Goal: Transaction & Acquisition: Download file/media

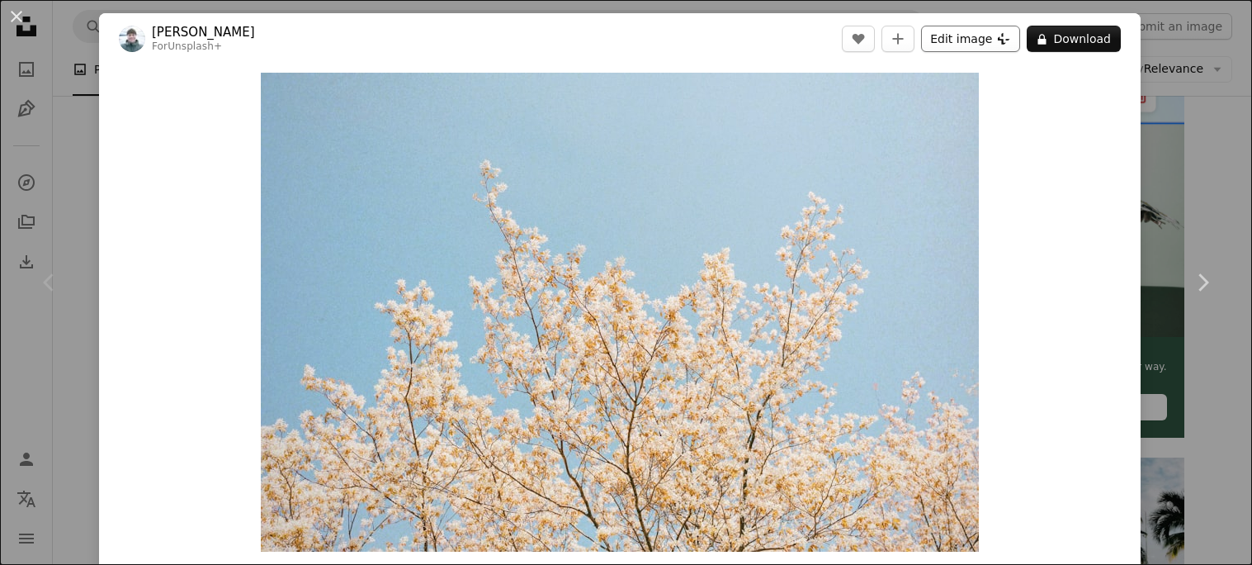
scroll to position [417, 0]
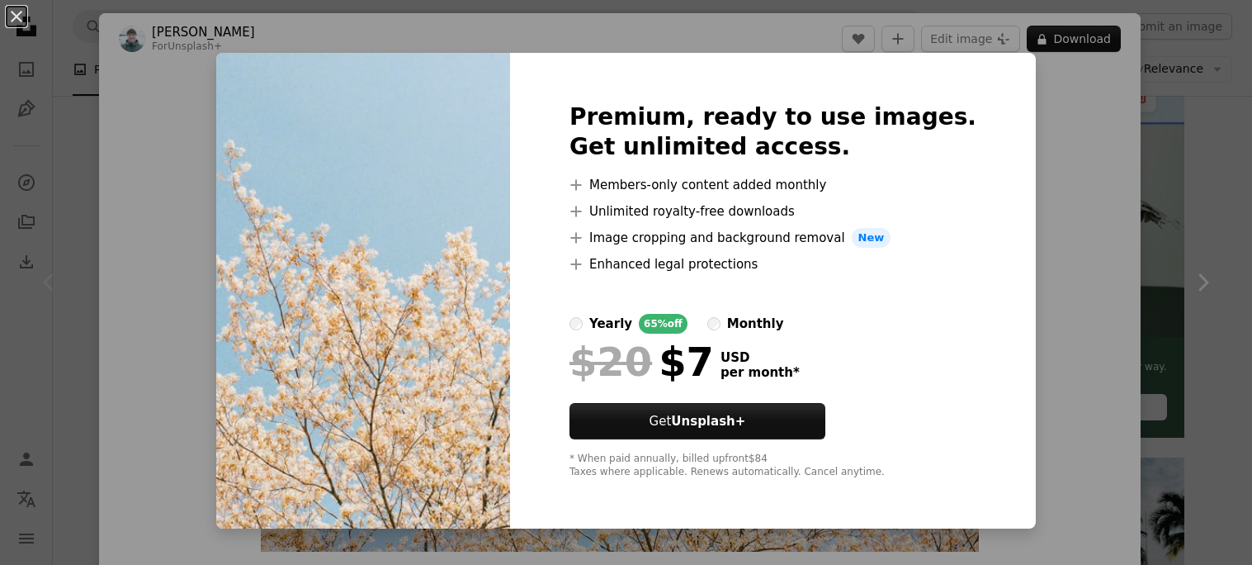
click at [1024, 202] on div "An X shape Premium, ready to use images. Get unlimited access. A plus sign Memb…" at bounding box center [626, 282] width 1252 height 565
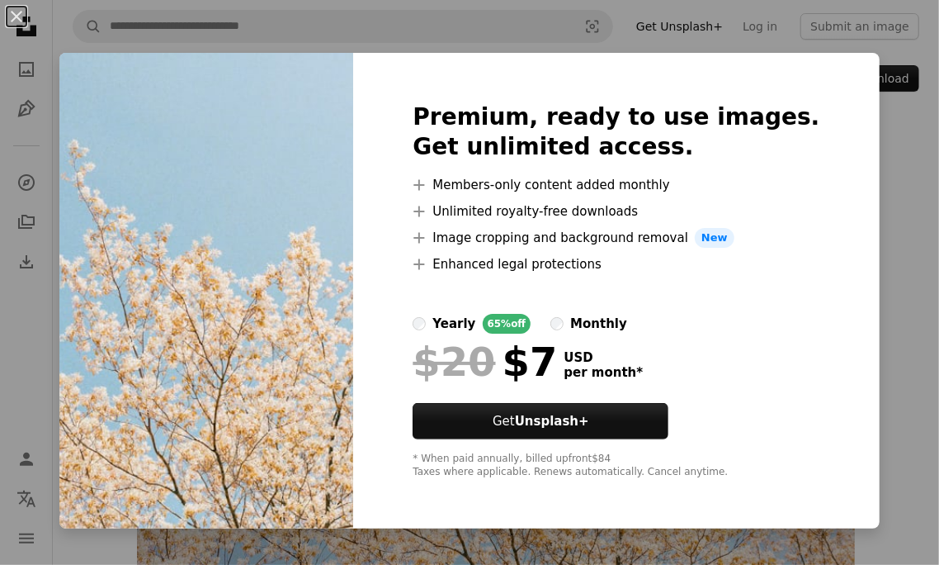
click at [898, 211] on div "An X shape Premium, ready to use images. Get unlimited access. A plus sign Memb…" at bounding box center [469, 282] width 939 height 565
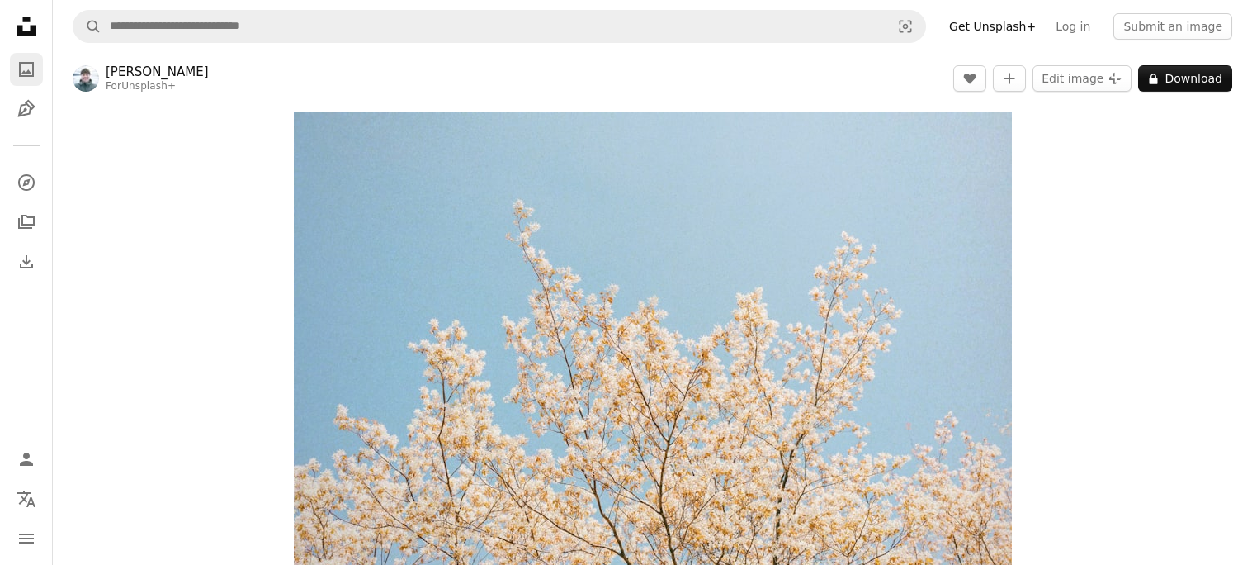
click at [22, 61] on icon "A photo" at bounding box center [27, 69] width 20 height 20
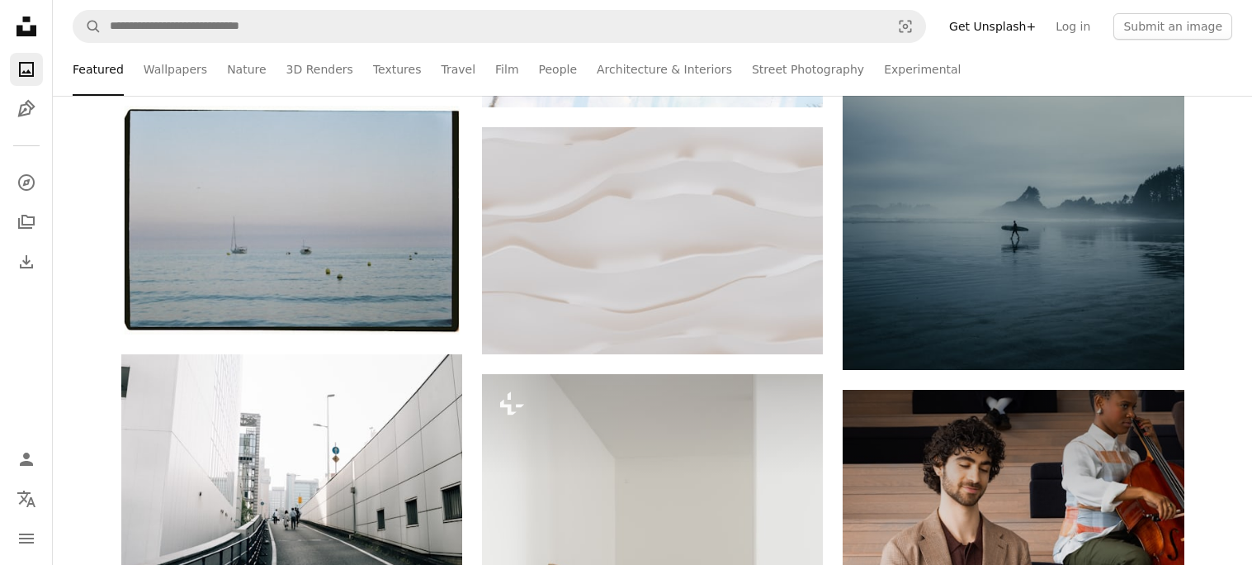
scroll to position [920, 0]
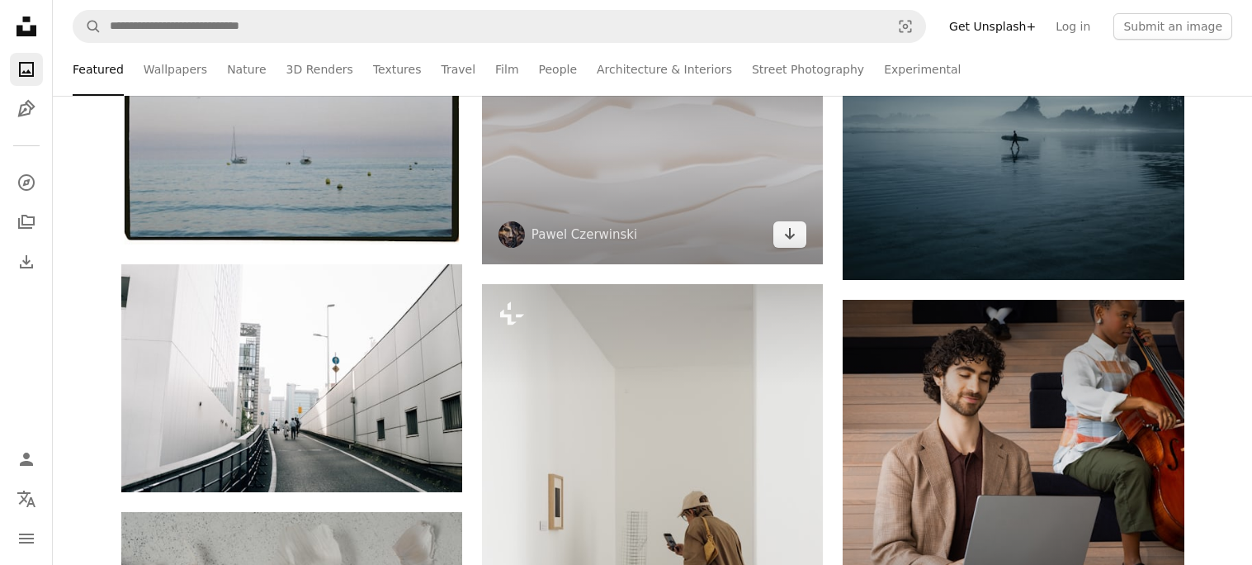
click at [578, 178] on img at bounding box center [652, 150] width 341 height 227
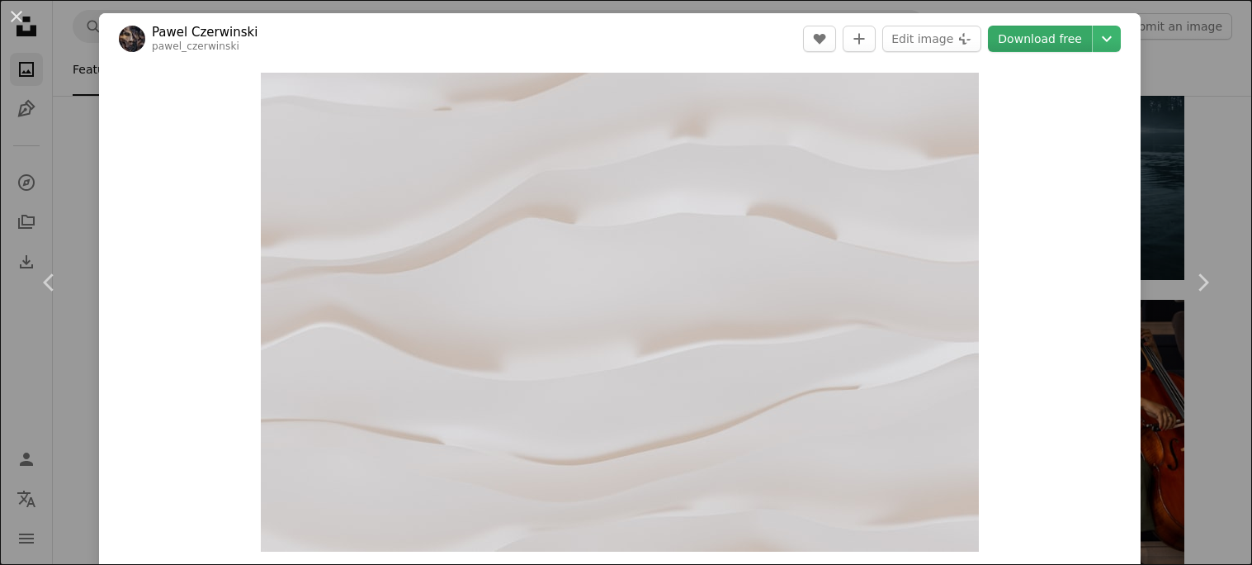
click at [939, 37] on link "Download free" at bounding box center [1040, 39] width 104 height 26
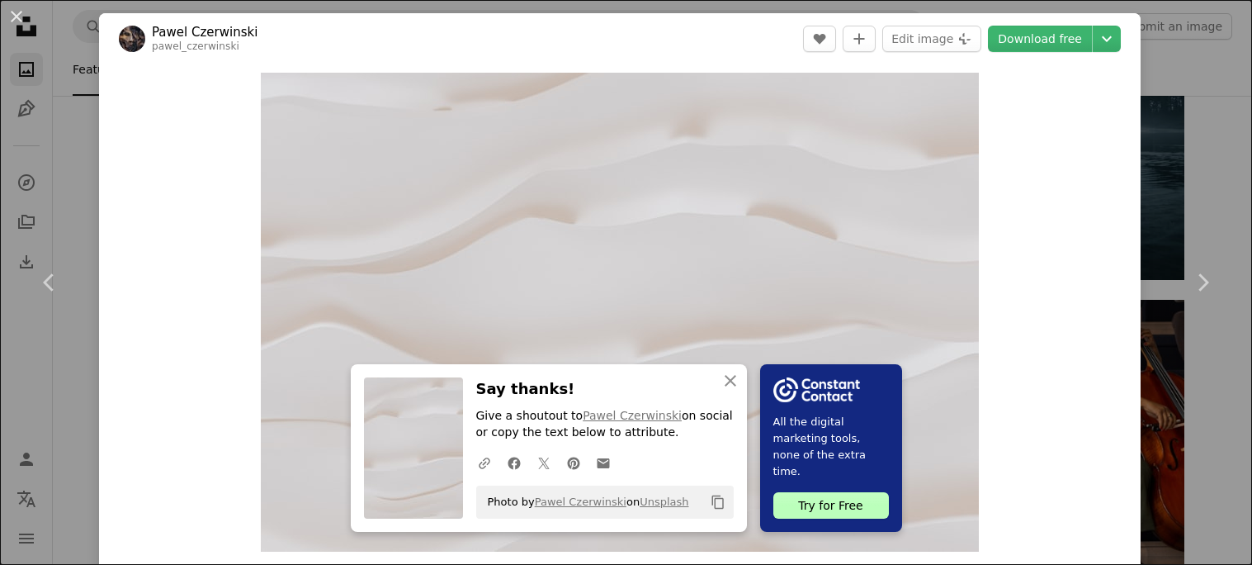
click at [813, 497] on div "Try for Free" at bounding box center [832, 505] width 116 height 26
